Goal: Information Seeking & Learning: Check status

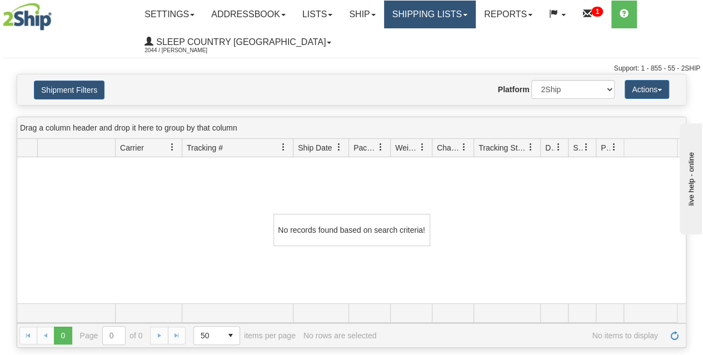
click at [441, 19] on link "Shipping lists" at bounding box center [430, 15] width 92 height 28
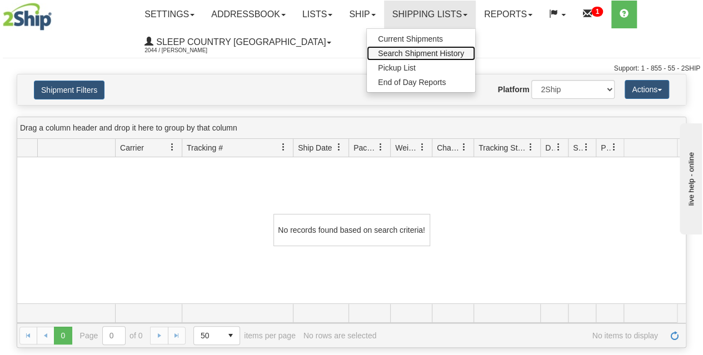
click at [428, 54] on span "Search Shipment History" at bounding box center [421, 53] width 86 height 9
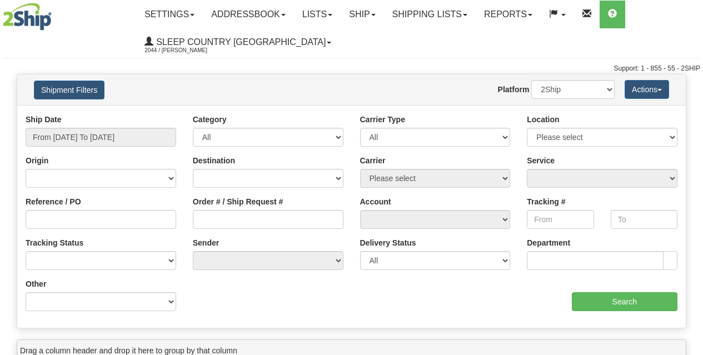
click at [73, 88] on button "Shipment Filters" at bounding box center [69, 90] width 71 height 19
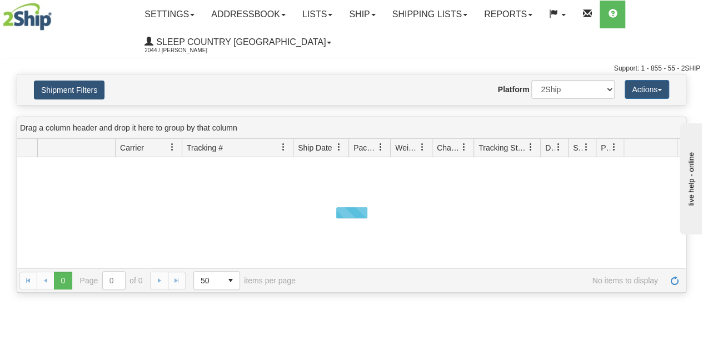
click at [79, 89] on button "Shipment Filters" at bounding box center [69, 90] width 71 height 19
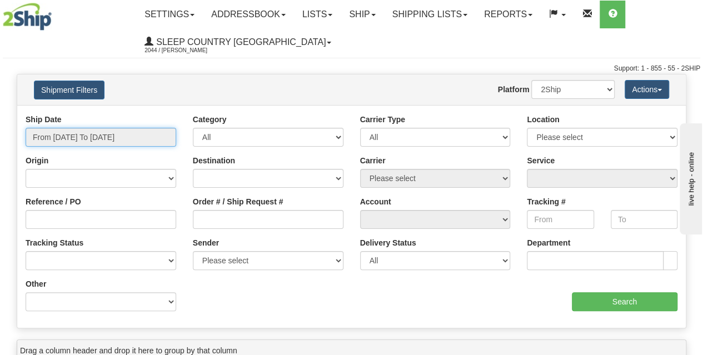
click at [93, 144] on input "From [DATE] To [DATE]" at bounding box center [101, 137] width 151 height 19
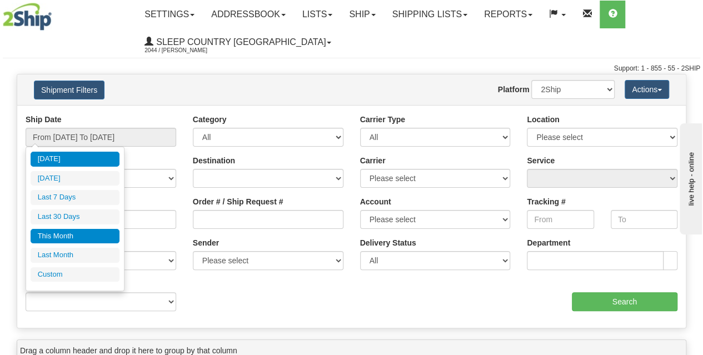
click at [68, 233] on li "This Month" at bounding box center [75, 236] width 89 height 15
type input "From 09/01/2025 To 09/30/2025"
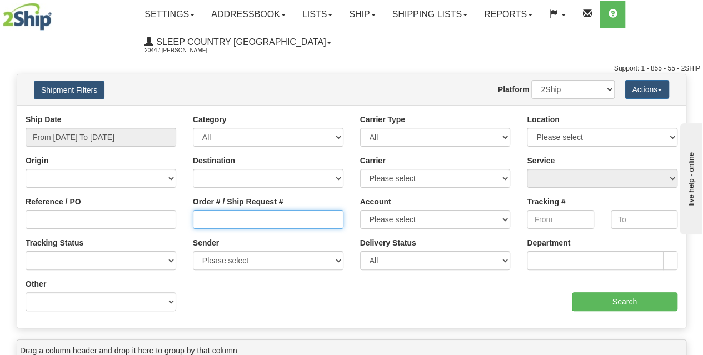
click at [224, 227] on input "Order # / Ship Request #" at bounding box center [268, 219] width 151 height 19
paste input "9000H989103"
type input "9000H989103"
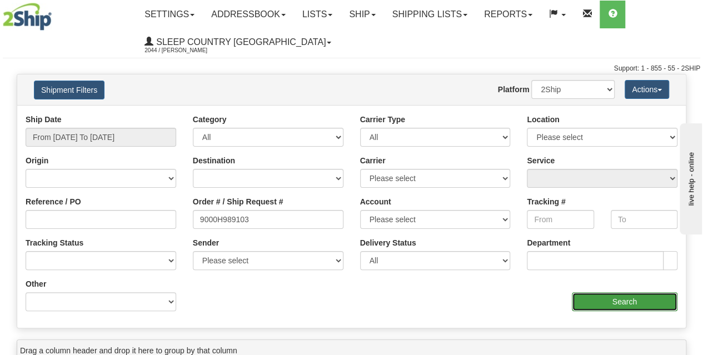
click at [593, 301] on input "Search" at bounding box center [625, 301] width 106 height 19
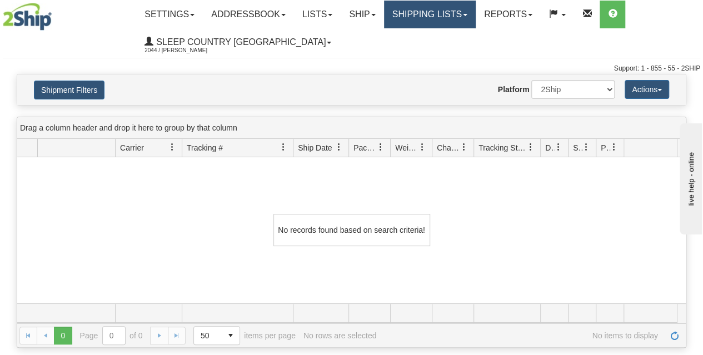
click at [437, 17] on link "Shipping lists" at bounding box center [430, 15] width 92 height 28
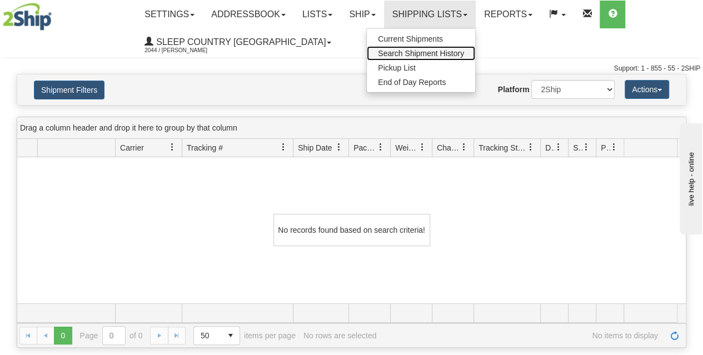
click at [424, 53] on span "Search Shipment History" at bounding box center [421, 53] width 86 height 9
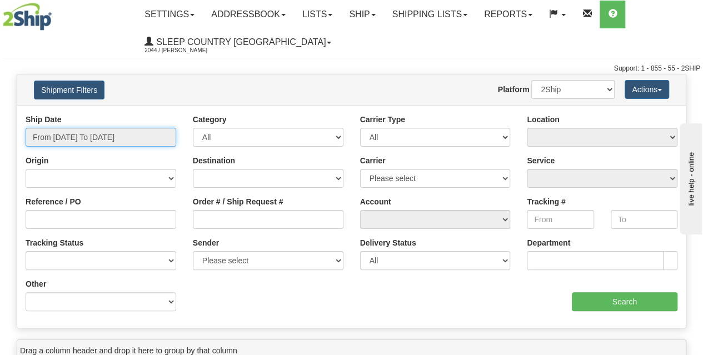
click at [107, 128] on input "From [DATE] To [DATE]" at bounding box center [101, 137] width 151 height 19
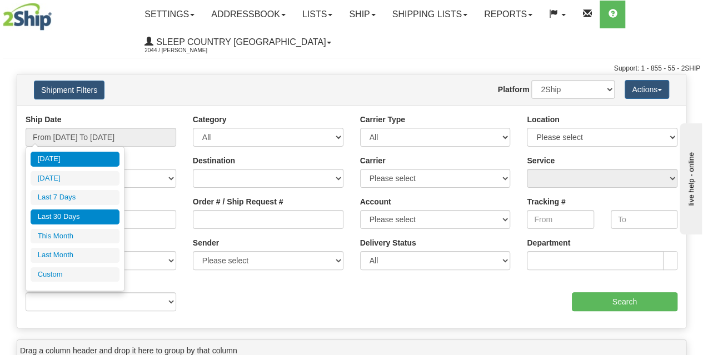
click at [107, 209] on li "Last 30 Days" at bounding box center [75, 216] width 89 height 15
type input "From [DATE] To [DATE]"
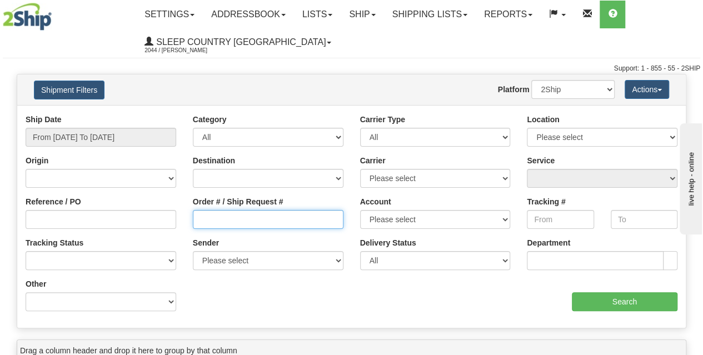
click at [212, 223] on input "Order # / Ship Request #" at bounding box center [268, 219] width 151 height 19
paste input "9000I037948"
type input "9000I037948"
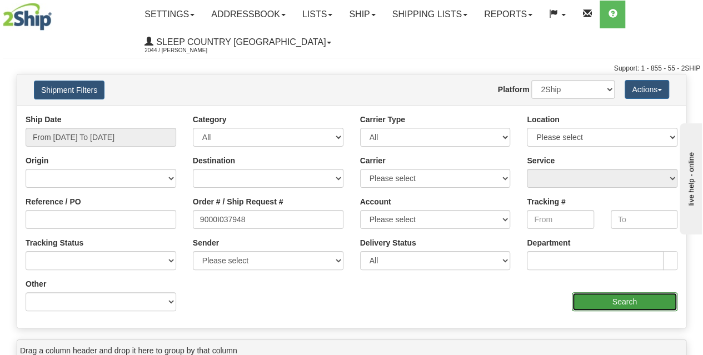
click at [627, 303] on input "Search" at bounding box center [625, 301] width 106 height 19
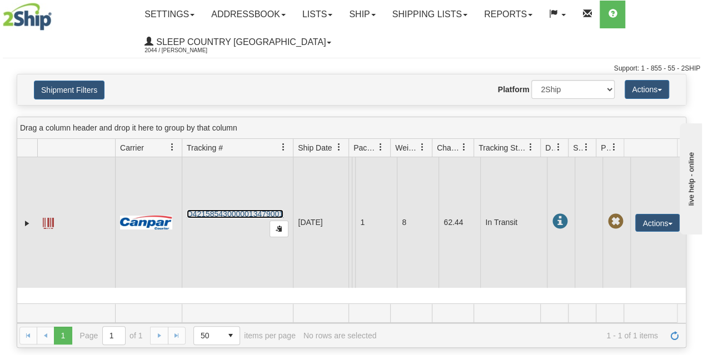
click at [242, 213] on link "D421585430000013479001" at bounding box center [235, 213] width 97 height 9
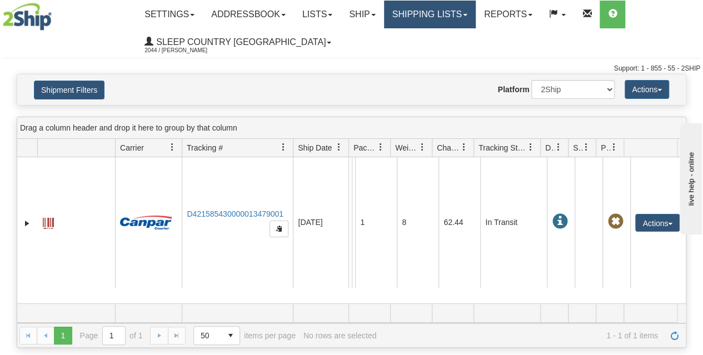
click at [436, 18] on link "Shipping lists" at bounding box center [430, 15] width 92 height 28
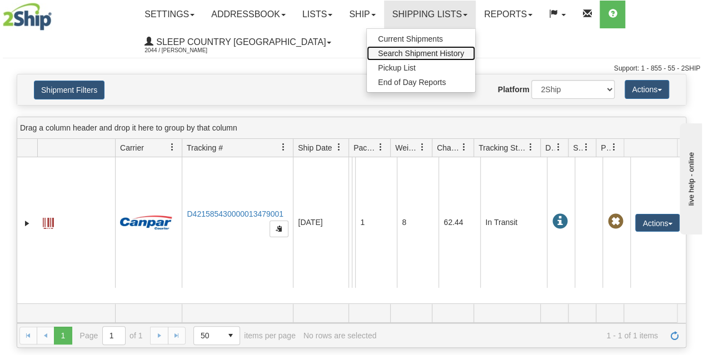
click at [436, 57] on link "Search Shipment History" at bounding box center [421, 53] width 108 height 14
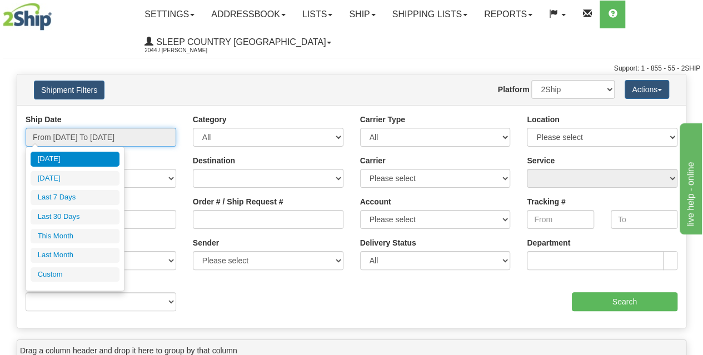
click at [95, 140] on input "From [DATE] To [DATE]" at bounding box center [101, 137] width 151 height 19
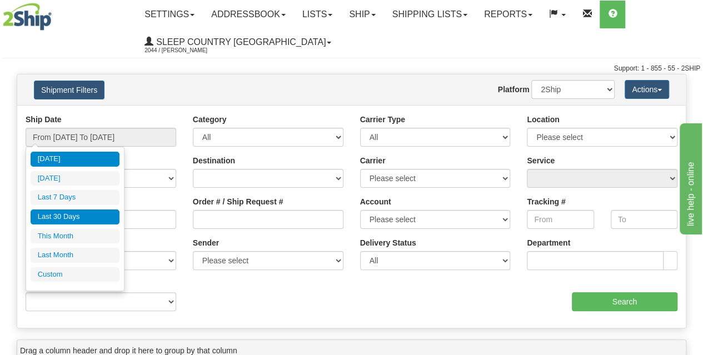
click at [91, 215] on li "Last 30 Days" at bounding box center [75, 216] width 89 height 15
type input "From 08/04/2025 To 09/02/2025"
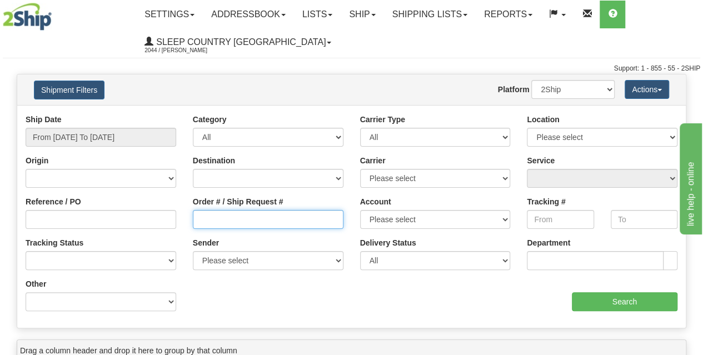
click at [216, 226] on input "Order # / Ship Request #" at bounding box center [268, 219] width 151 height 19
paste input "9000H985139"
type input "9000H985139"
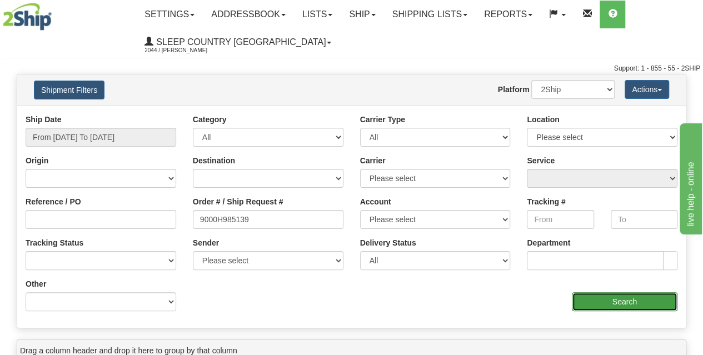
click at [599, 297] on input "Search" at bounding box center [625, 301] width 106 height 19
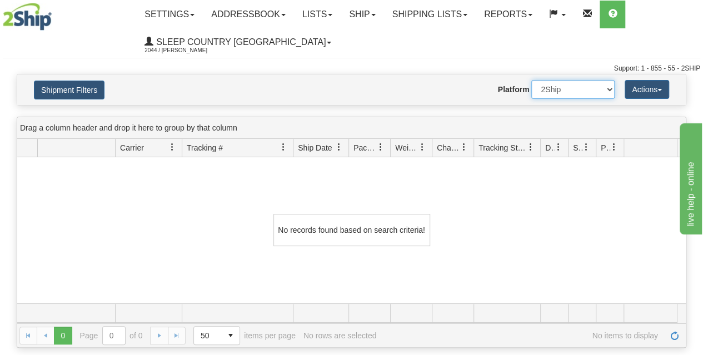
click at [546, 89] on select "2Ship Imported" at bounding box center [572, 89] width 83 height 19
select select "1"
click at [531, 80] on select "2Ship Imported" at bounding box center [572, 89] width 83 height 19
click at [72, 96] on button "Shipment Filters" at bounding box center [69, 90] width 71 height 19
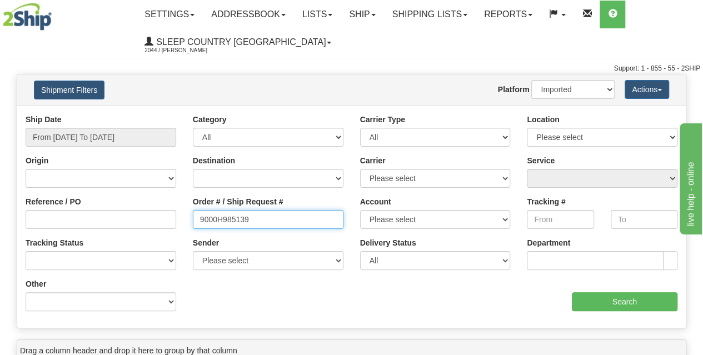
click at [202, 216] on input "9000H985139" at bounding box center [268, 219] width 151 height 19
click at [199, 219] on input "9000H985139" at bounding box center [268, 219] width 151 height 19
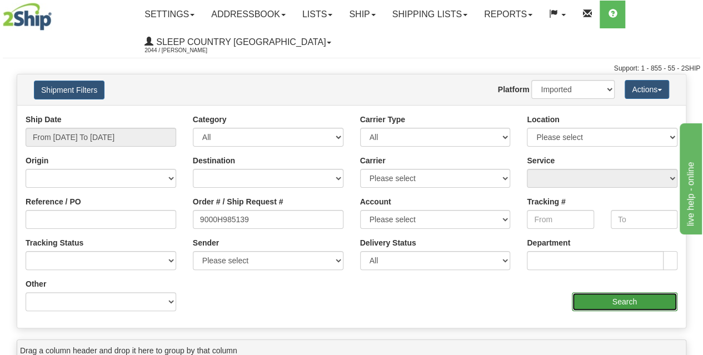
click at [590, 302] on input "Search" at bounding box center [625, 301] width 106 height 19
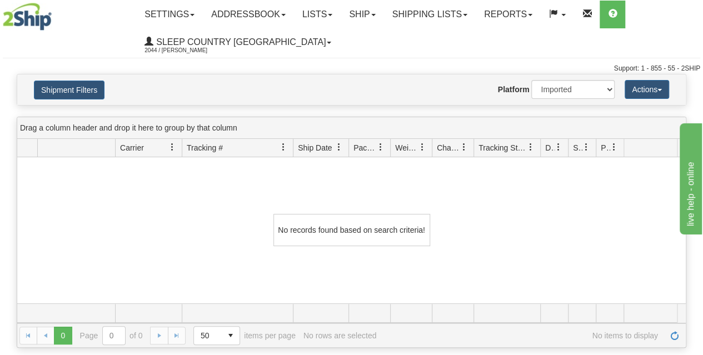
drag, startPoint x: 530, startPoint y: 278, endPoint x: 433, endPoint y: 283, distance: 97.4
click at [433, 283] on div "No records found based on search criteria!" at bounding box center [351, 230] width 668 height 146
click at [411, 18] on link "Shipping lists" at bounding box center [430, 15] width 92 height 28
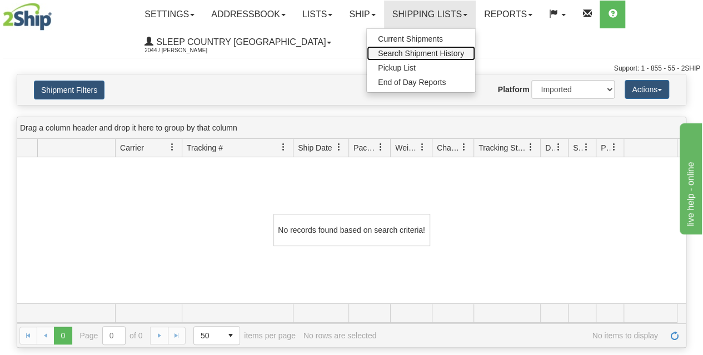
click at [417, 52] on span "Search Shipment History" at bounding box center [421, 53] width 86 height 9
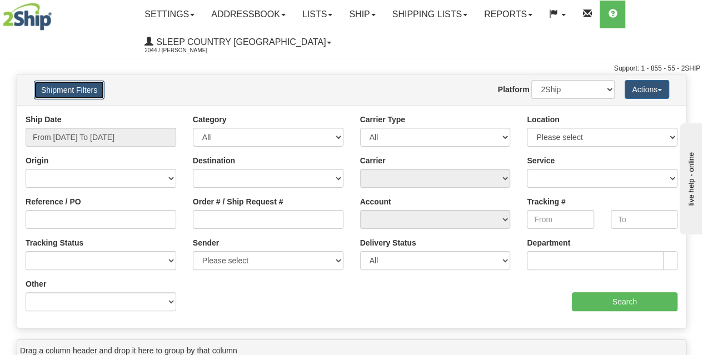
click at [45, 94] on button "Shipment Filters" at bounding box center [69, 90] width 71 height 19
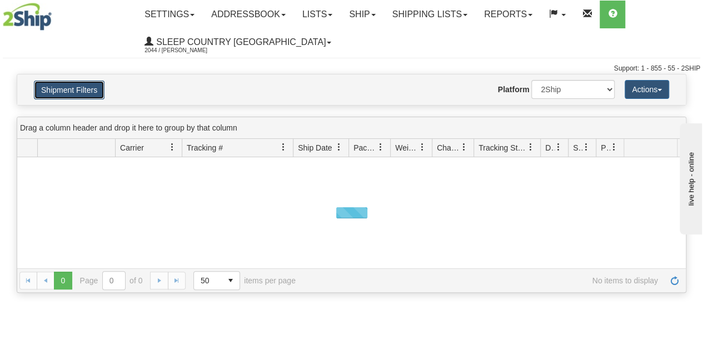
click at [66, 89] on button "Shipment Filters" at bounding box center [69, 90] width 71 height 19
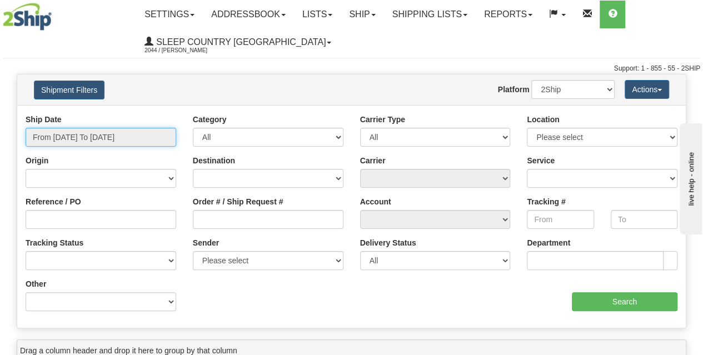
click at [86, 134] on input "From [DATE] To [DATE]" at bounding box center [101, 137] width 151 height 19
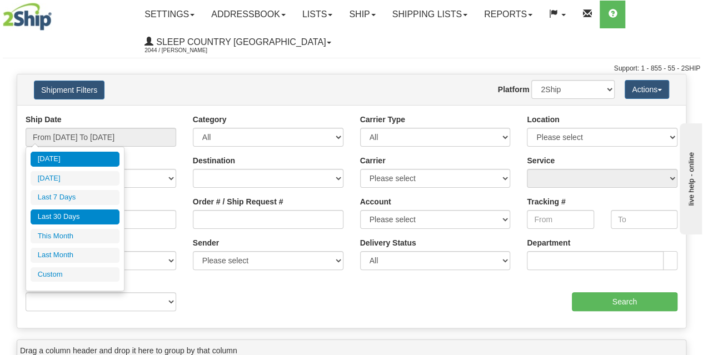
click at [74, 219] on li "Last 30 Days" at bounding box center [75, 216] width 89 height 15
type input "From [DATE] To [DATE]"
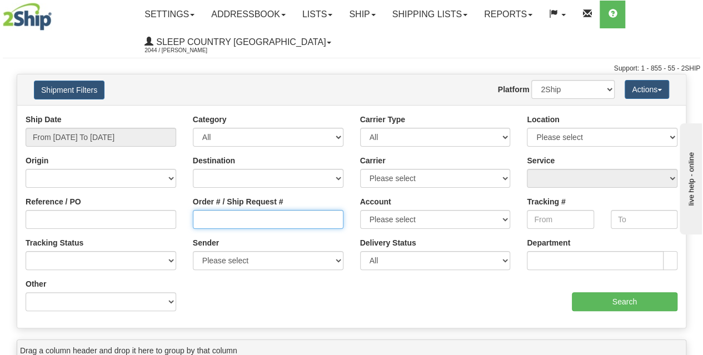
click at [211, 221] on input "Order # / Ship Request #" at bounding box center [268, 219] width 151 height 19
paste input "9000H985139"
type input "9000H985139"
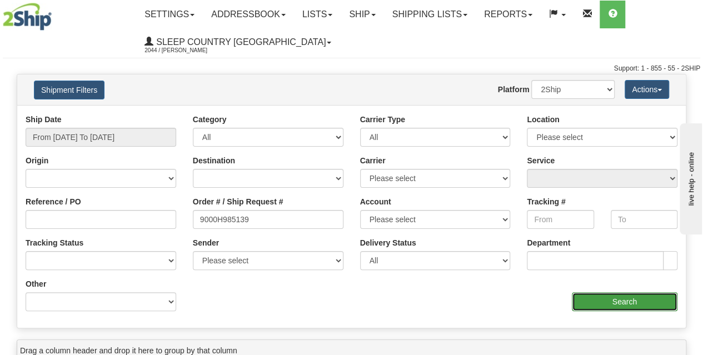
click at [586, 298] on input "Search" at bounding box center [625, 301] width 106 height 19
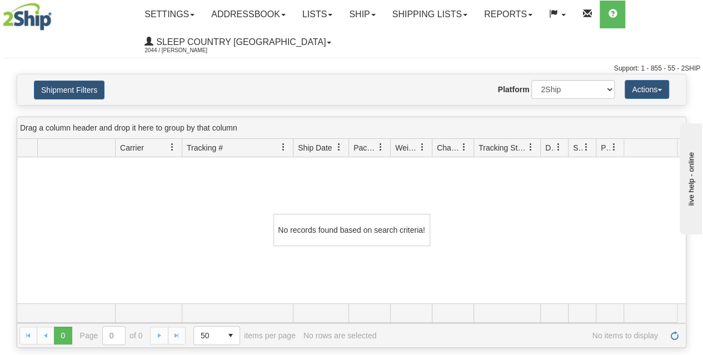
drag, startPoint x: 617, startPoint y: 238, endPoint x: 495, endPoint y: 247, distance: 122.0
click at [495, 247] on div "No records found based on search criteria!" at bounding box center [351, 230] width 668 height 146
click at [400, 14] on link "Shipping lists" at bounding box center [430, 15] width 92 height 28
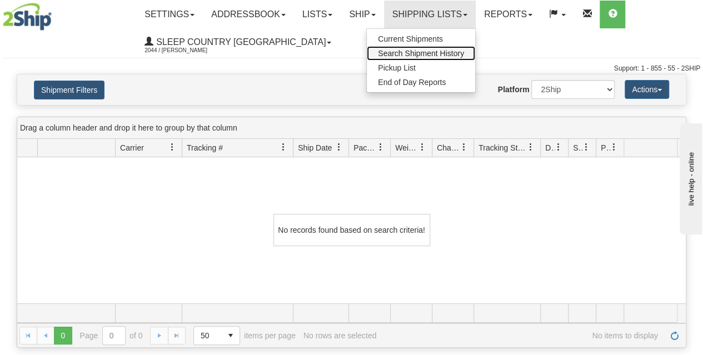
click at [408, 54] on span "Search Shipment History" at bounding box center [421, 53] width 86 height 9
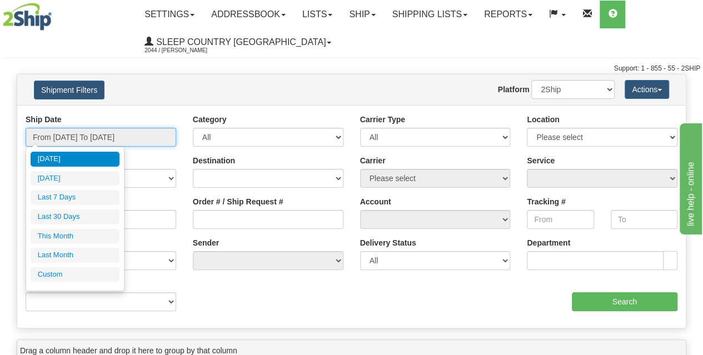
click at [104, 132] on input "From [DATE] To [DATE]" at bounding box center [101, 137] width 151 height 19
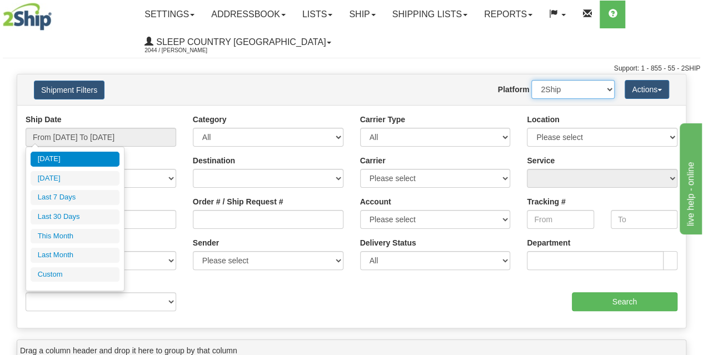
click at [588, 91] on select "2Ship Imported" at bounding box center [572, 89] width 83 height 19
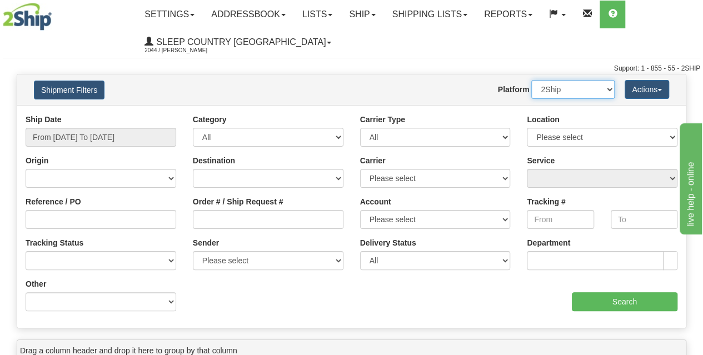
select select "1"
click at [531, 80] on select "2Ship Imported" at bounding box center [572, 89] width 83 height 19
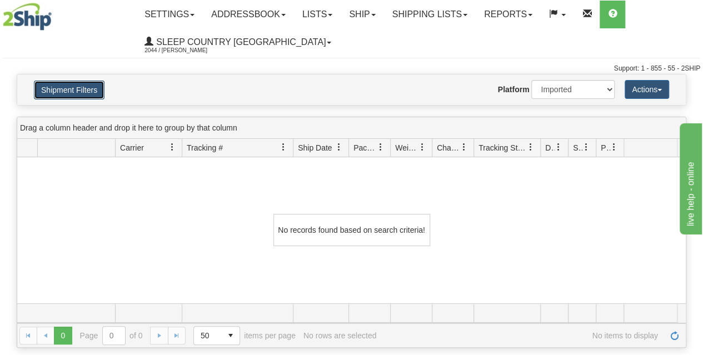
click at [54, 92] on button "Shipment Filters" at bounding box center [69, 90] width 71 height 19
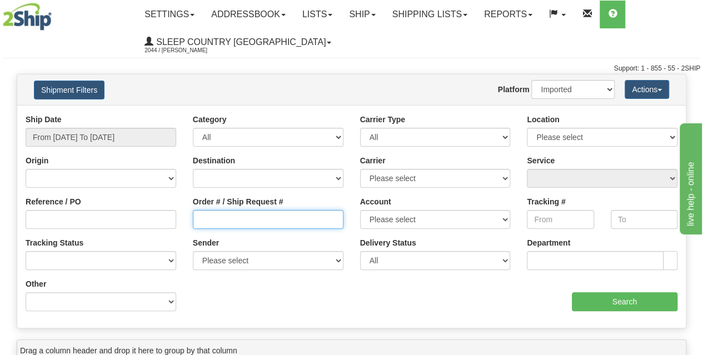
click at [211, 223] on input "Order # / Ship Request #" at bounding box center [268, 219] width 151 height 19
paste input "9000H985139"
drag, startPoint x: 199, startPoint y: 221, endPoint x: 190, endPoint y: 222, distance: 8.9
click at [190, 222] on div "Order # / Ship Request # 9000H985139" at bounding box center [267, 216] width 167 height 41
type input "9000H985139"
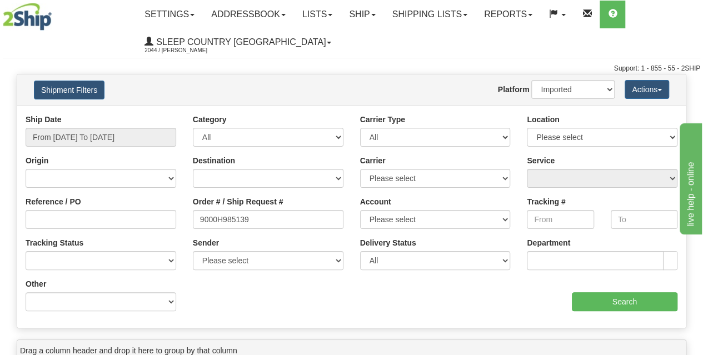
click at [79, 40] on div "Toggle navigation Settings Shipping Preferences Fields Preferences New" at bounding box center [351, 37] width 703 height 74
